Goal: Register for event/course

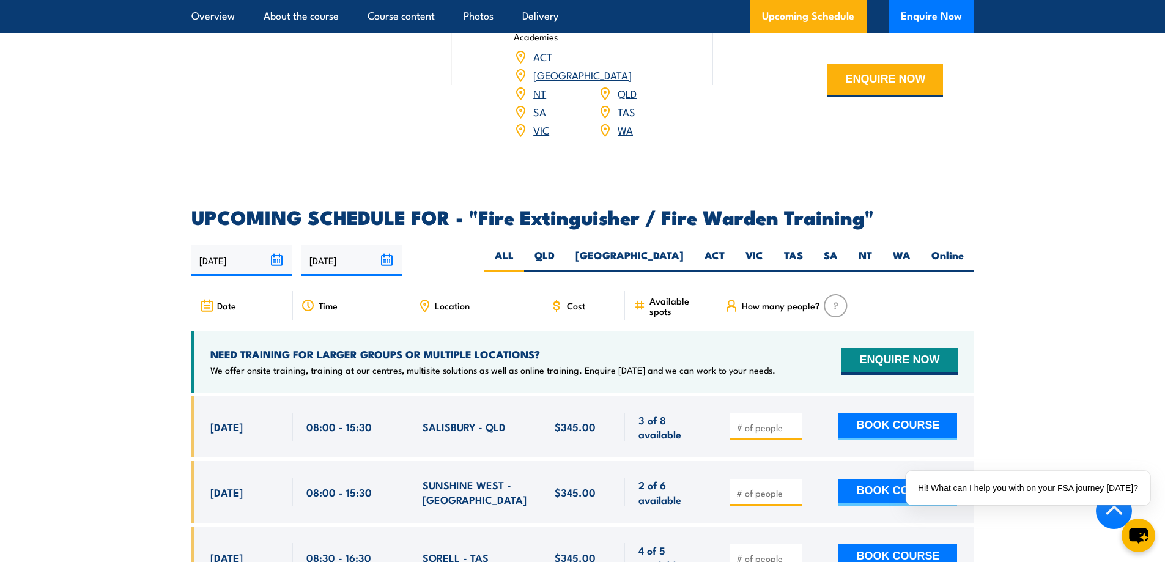
scroll to position [1835, 0]
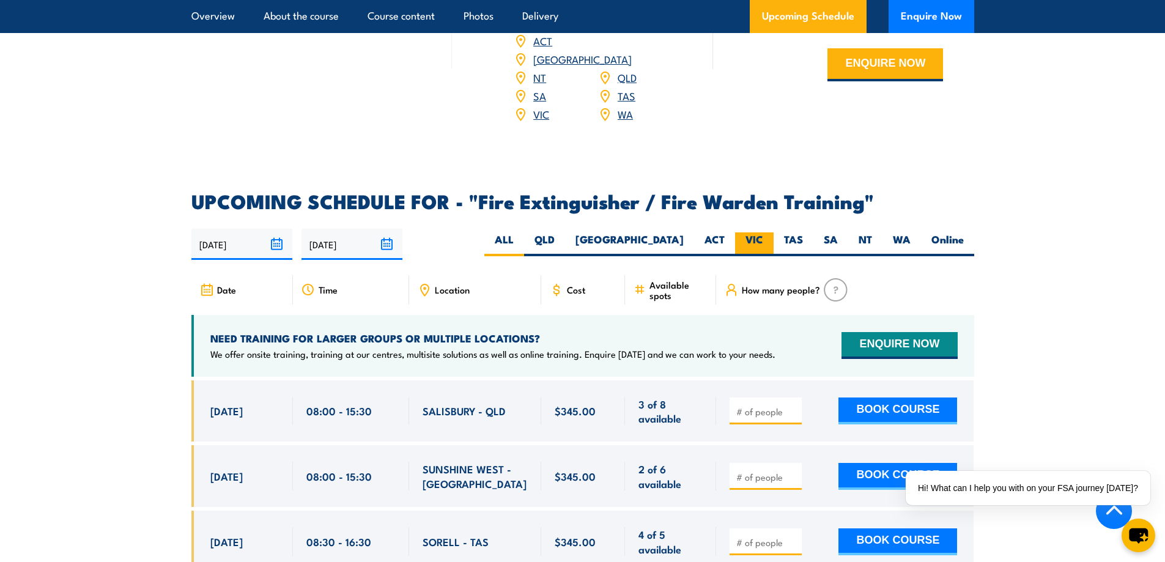
click at [742, 232] on label "VIC" at bounding box center [754, 244] width 39 height 24
click at [763, 232] on input "VIC" at bounding box center [767, 236] width 8 height 8
radio input "true"
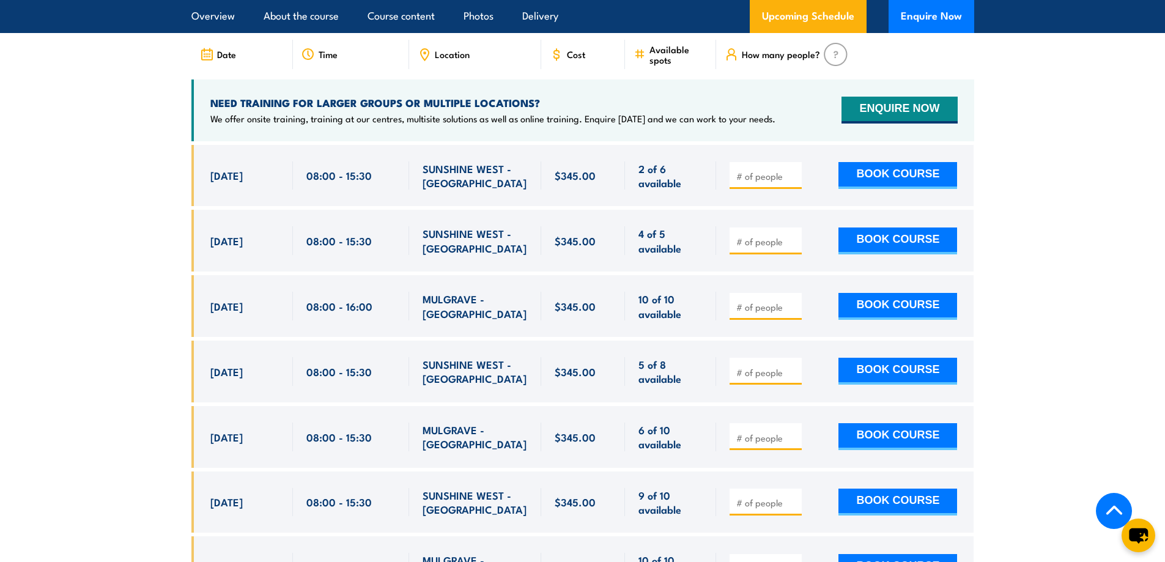
scroll to position [2111, 0]
